Goal: Answer question/provide support: Share knowledge or assist other users

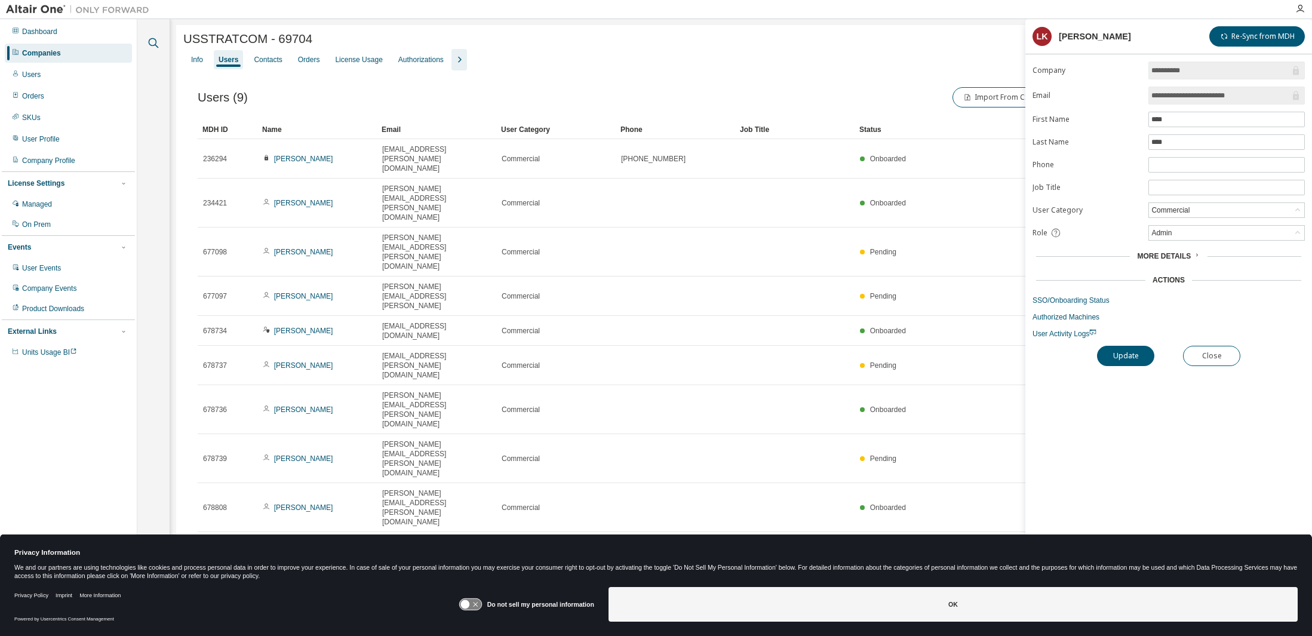
click at [151, 43] on icon "button" at bounding box center [153, 43] width 14 height 14
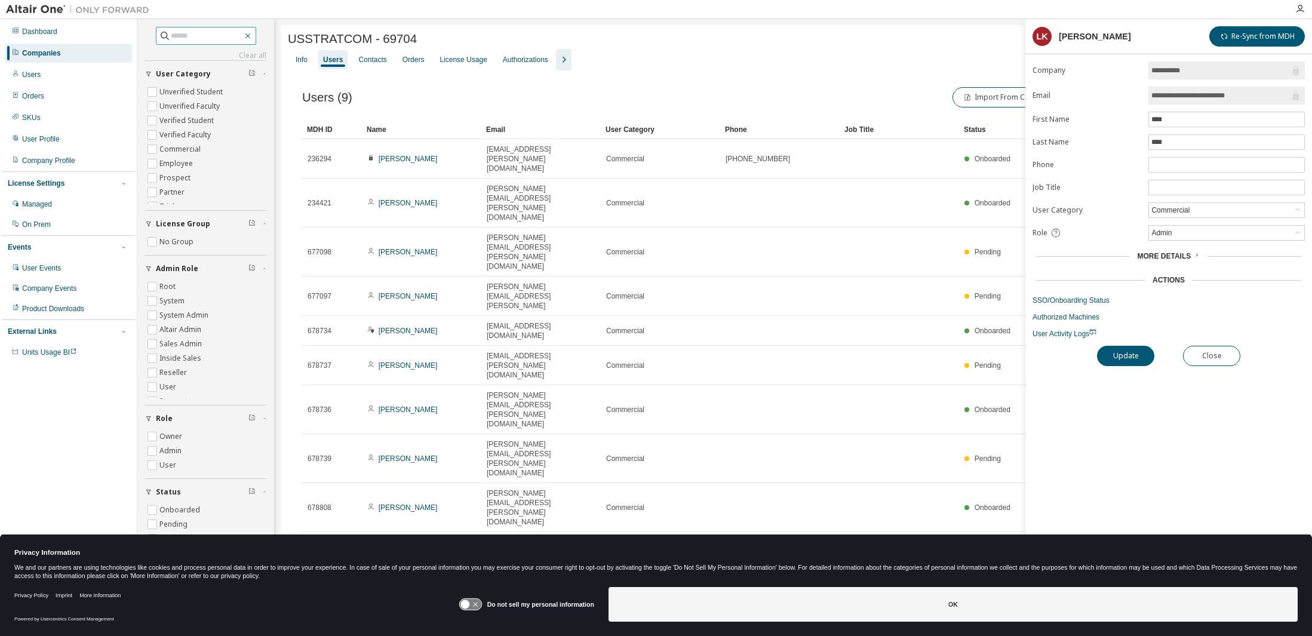
click at [250, 40] on icon "button" at bounding box center [248, 36] width 10 height 10
click at [34, 72] on div "Users" at bounding box center [31, 75] width 19 height 10
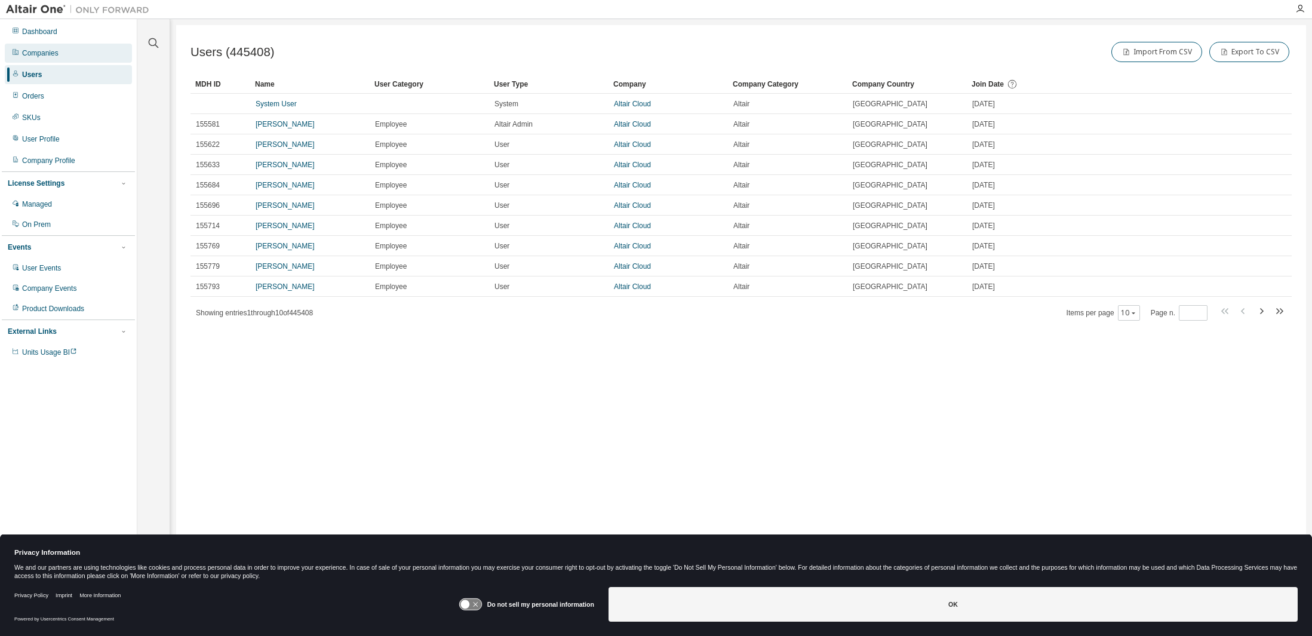
click at [42, 51] on div "Companies" at bounding box center [40, 53] width 36 height 10
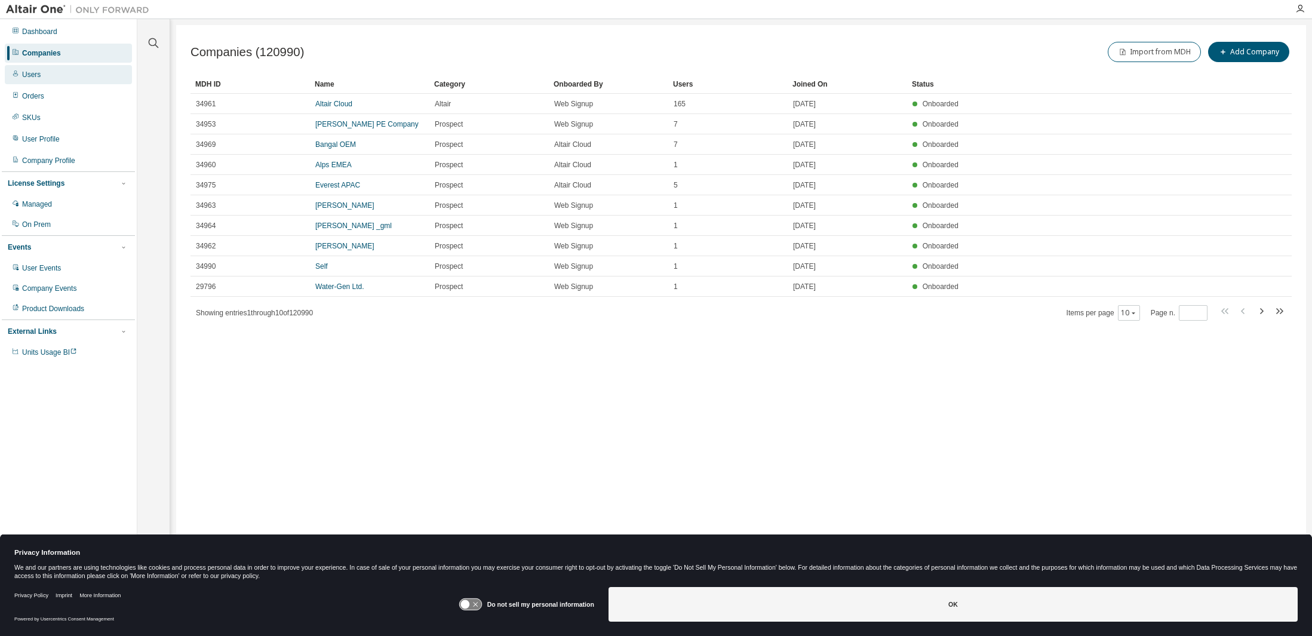
click at [30, 77] on div "Users" at bounding box center [31, 75] width 19 height 10
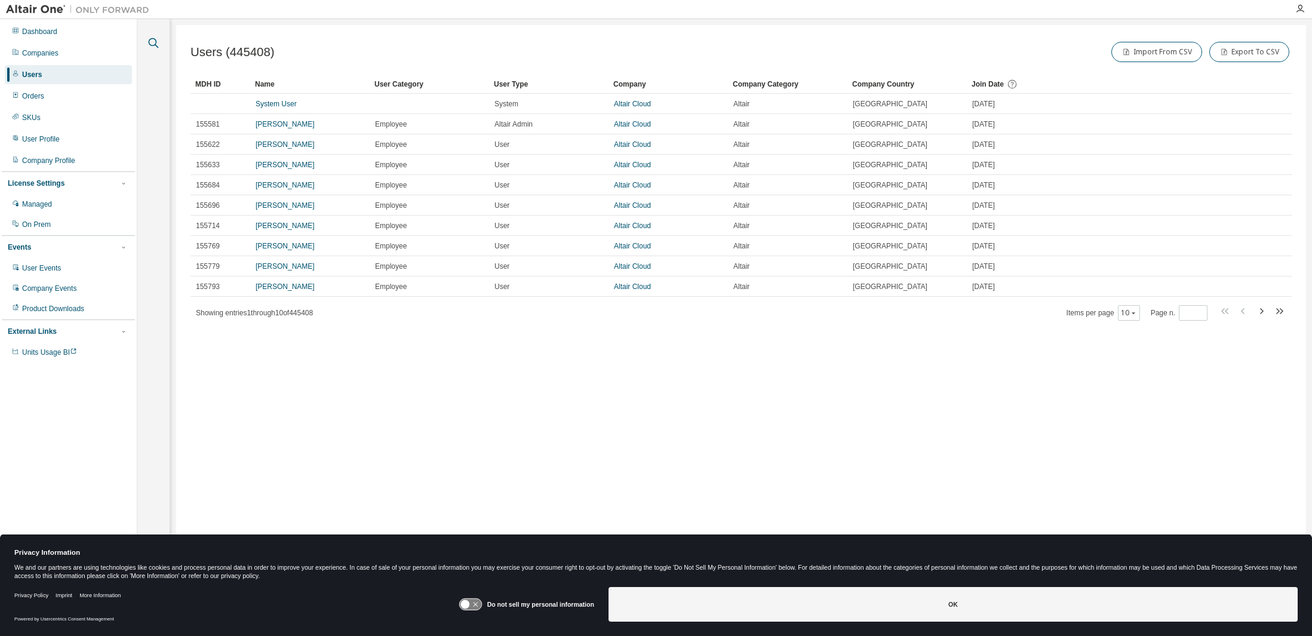
click at [155, 44] on icon "button" at bounding box center [154, 43] width 10 height 10
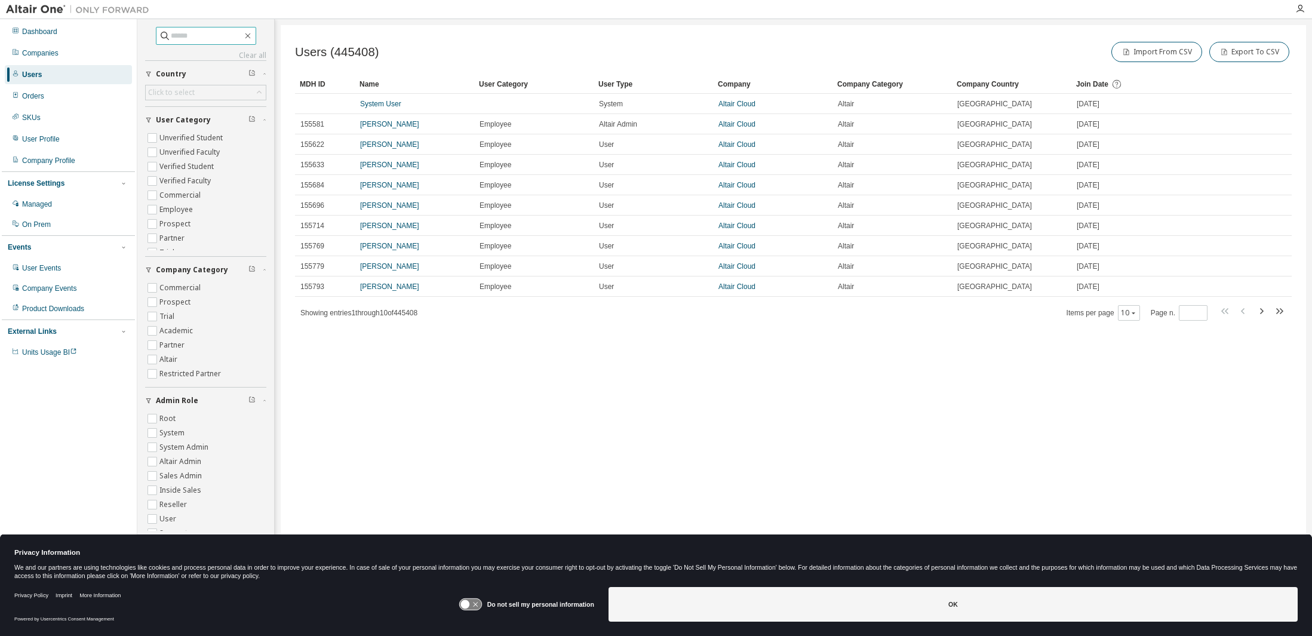
click at [200, 35] on input "text" at bounding box center [207, 36] width 72 height 12
paste input "*********"
type input "*"
paste input "**********"
type input "**********"
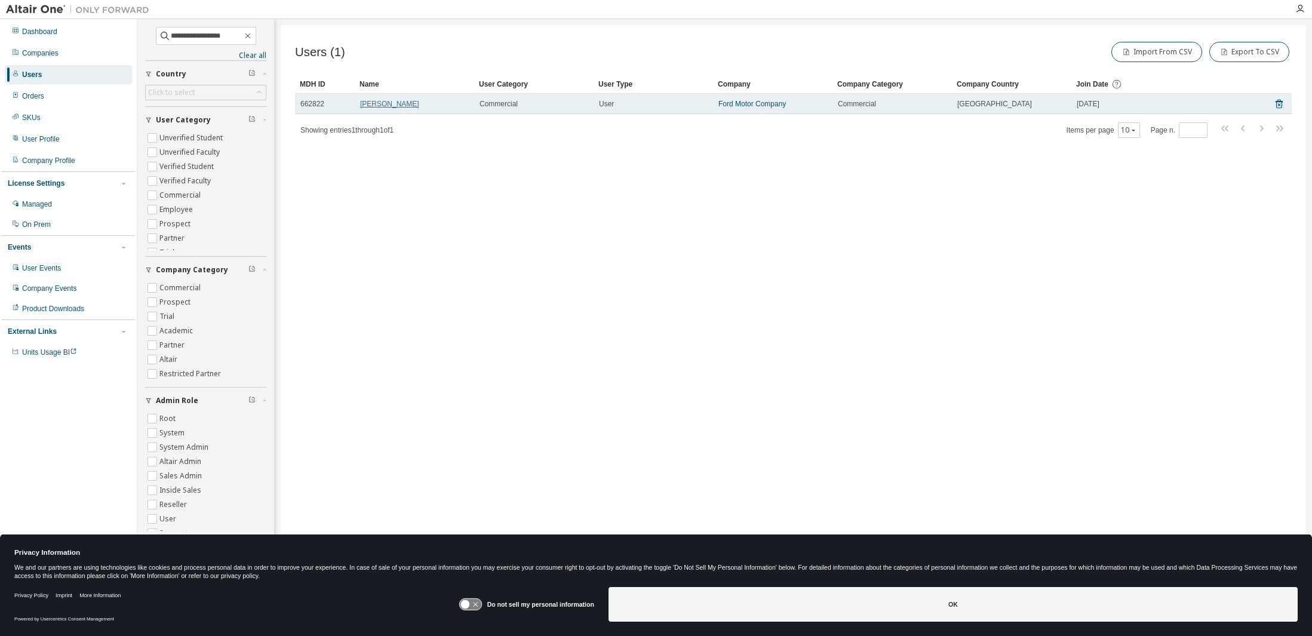
click at [396, 100] on link "[PERSON_NAME]" at bounding box center [389, 104] width 59 height 8
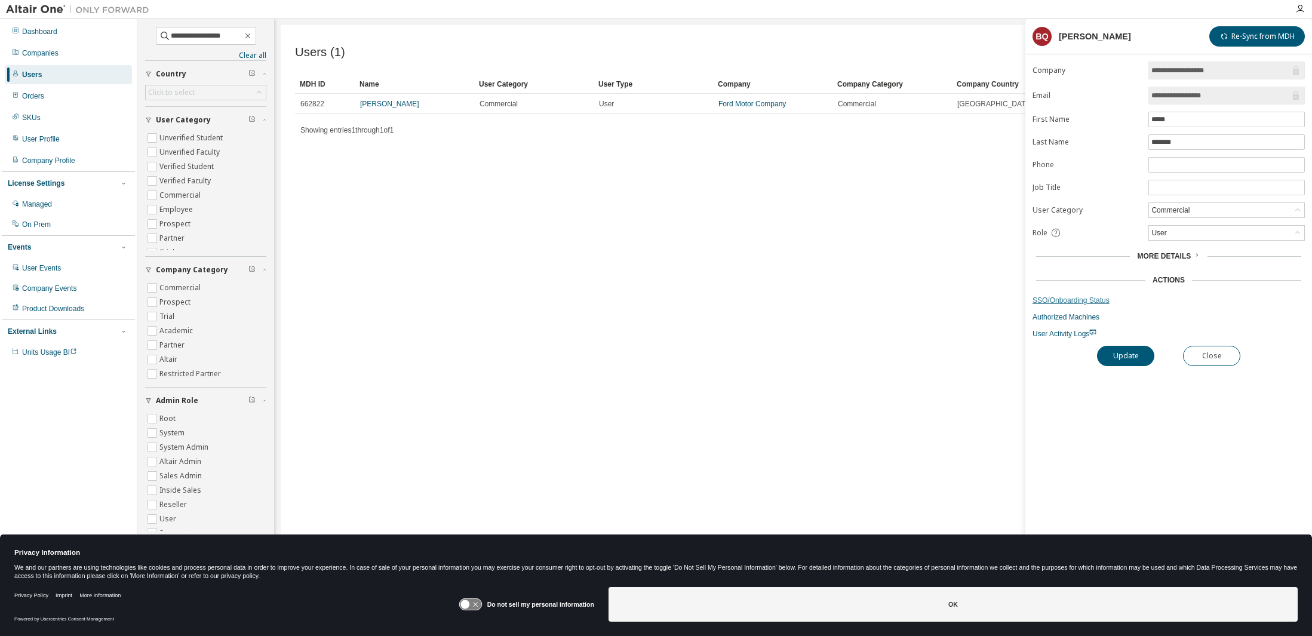
click at [1095, 299] on link "SSO/Onboarding Status" at bounding box center [1169, 301] width 272 height 10
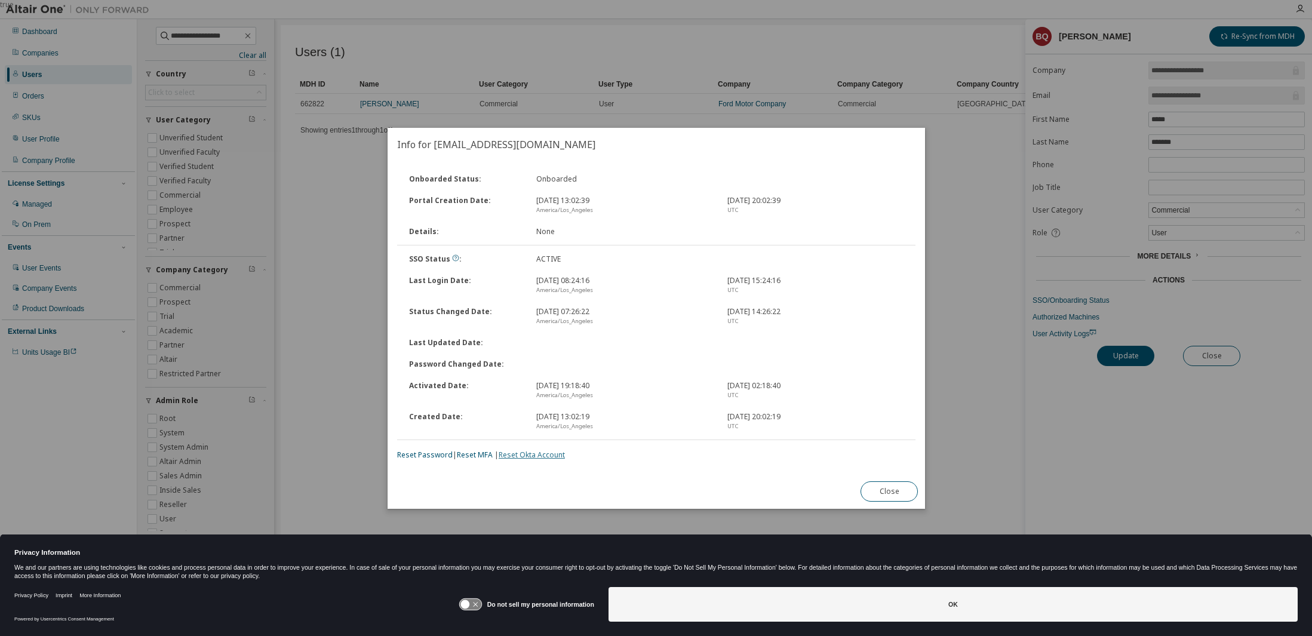
click at [523, 455] on link "Reset Okta Account" at bounding box center [532, 455] width 66 height 10
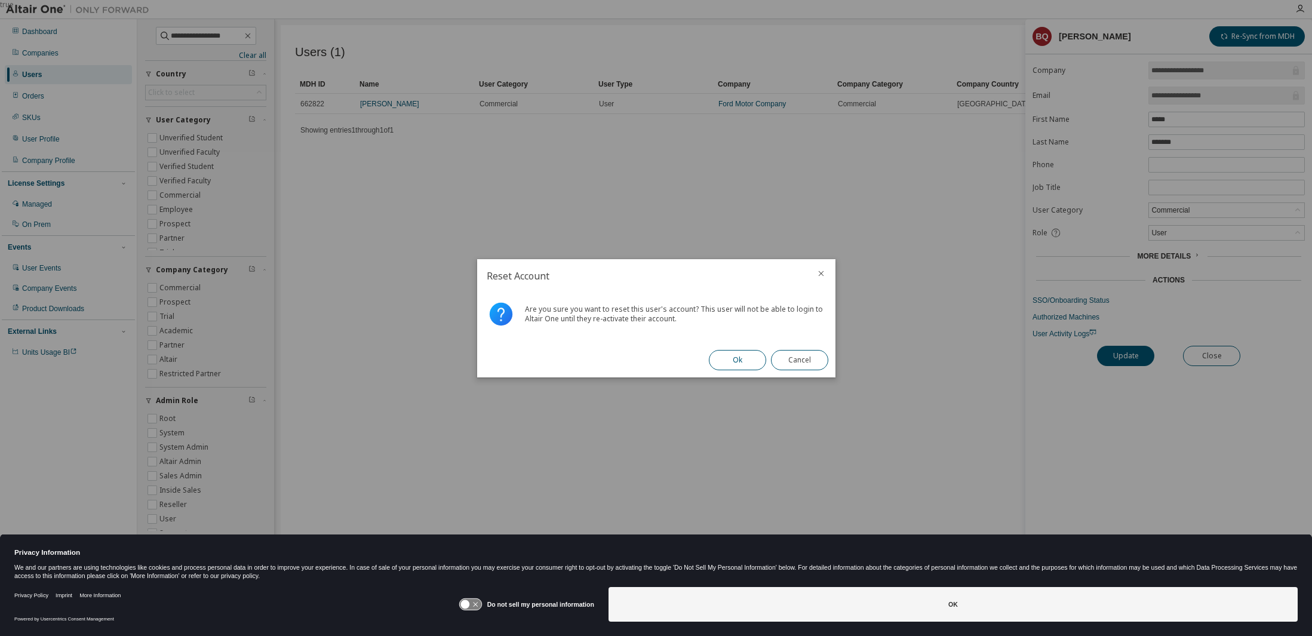
click at [745, 360] on button "Ok" at bounding box center [737, 360] width 57 height 20
click at [797, 363] on button "Close" at bounding box center [799, 360] width 57 height 20
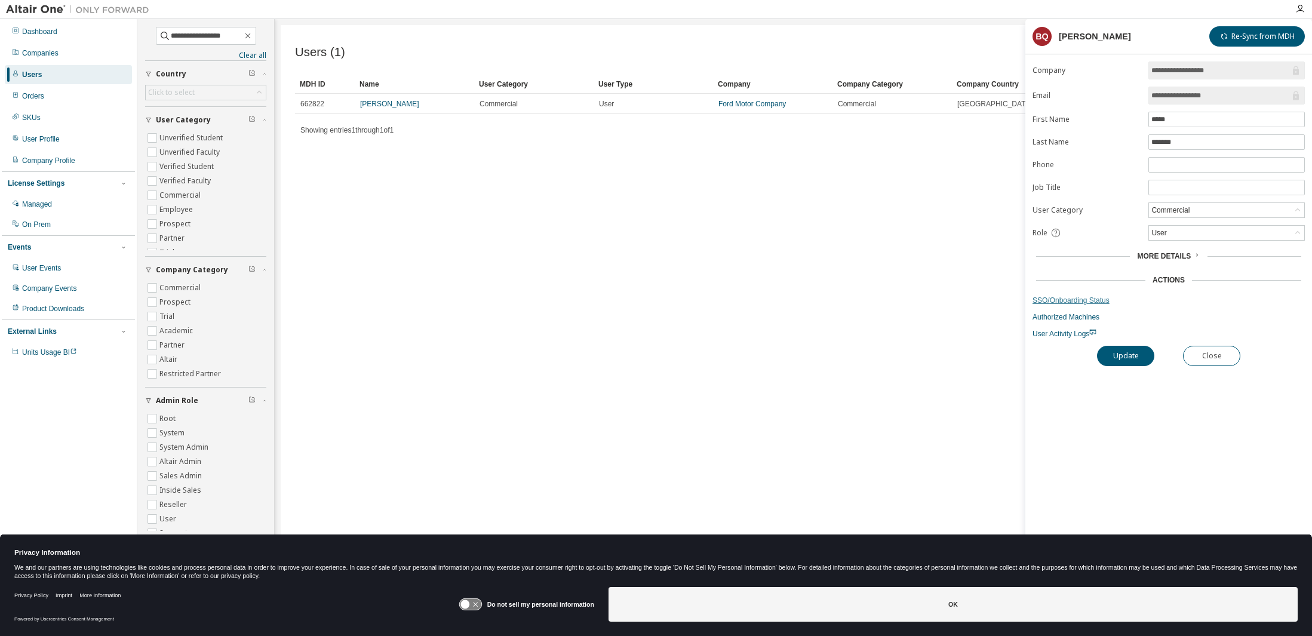
click at [1070, 299] on link "SSO/Onboarding Status" at bounding box center [1169, 301] width 272 height 10
